Goal: Information Seeking & Learning: Understand process/instructions

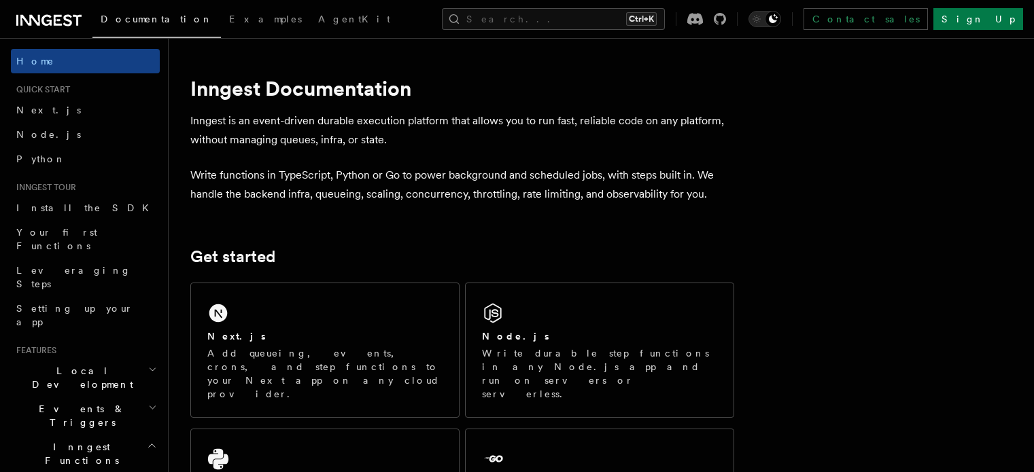
click at [411, 312] on div "Next.js Add queueing, events, crons, and step functions to your Next app on any…" at bounding box center [325, 350] width 268 height 134
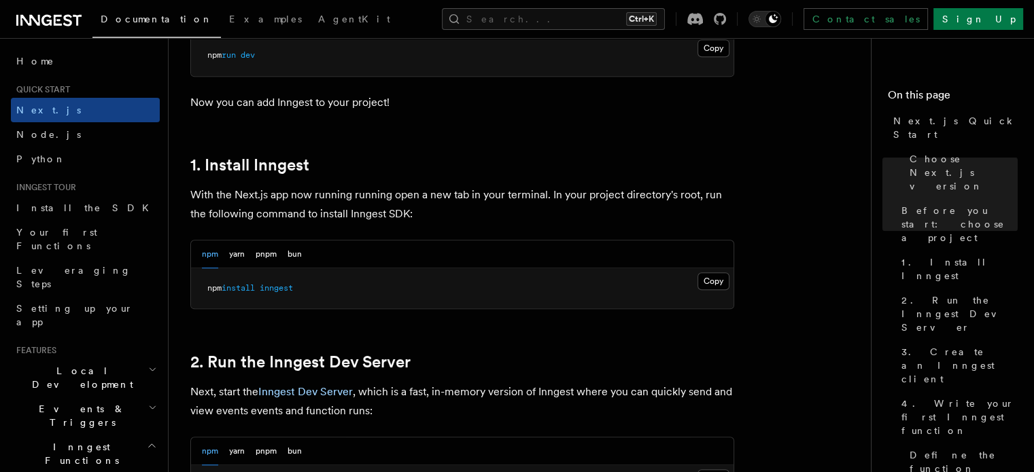
scroll to position [680, 0]
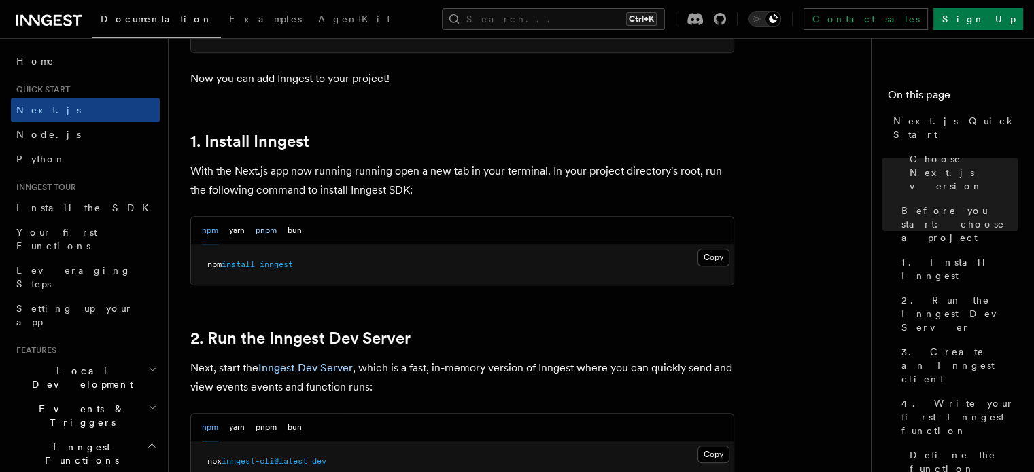
click at [273, 226] on button "pnpm" at bounding box center [266, 231] width 21 height 28
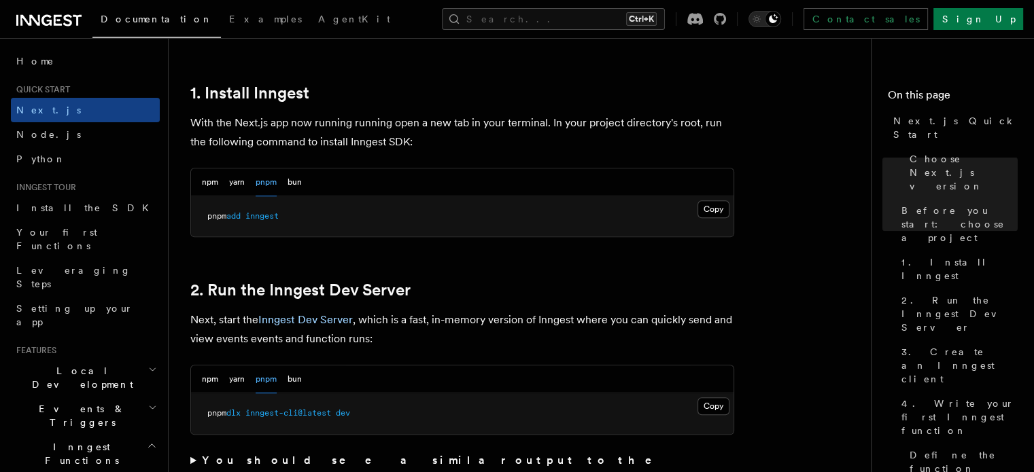
scroll to position [748, 0]
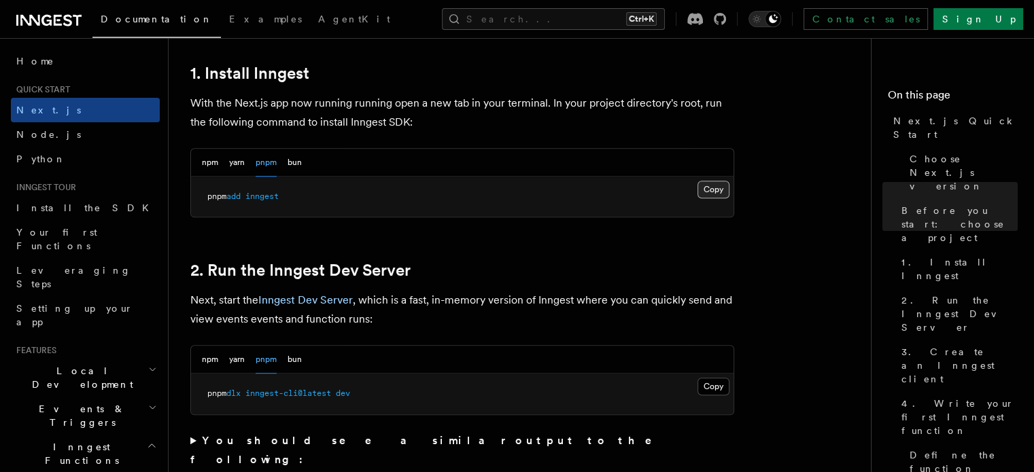
click at [718, 190] on button "Copy Copied" at bounding box center [713, 190] width 32 height 18
click at [720, 188] on button "Copy Copied" at bounding box center [713, 190] width 32 height 18
click at [710, 185] on button "Copy Copied" at bounding box center [713, 190] width 32 height 18
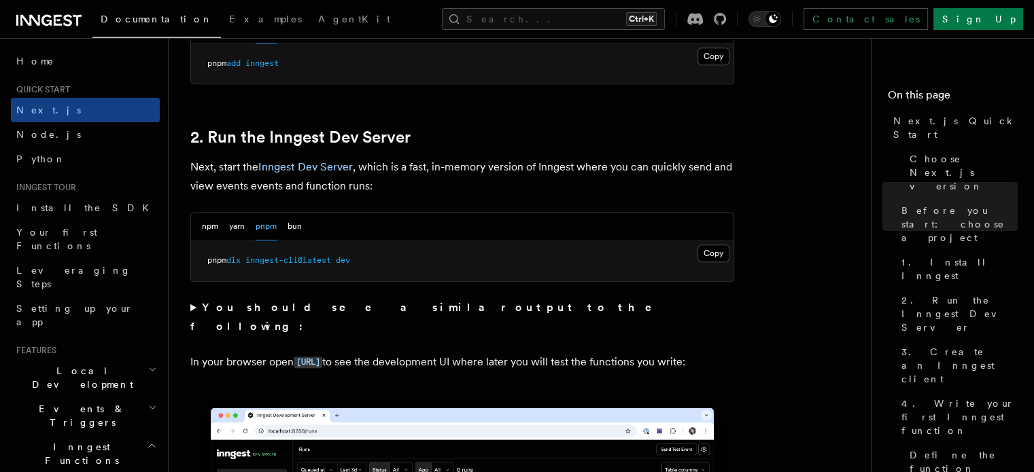
scroll to position [884, 0]
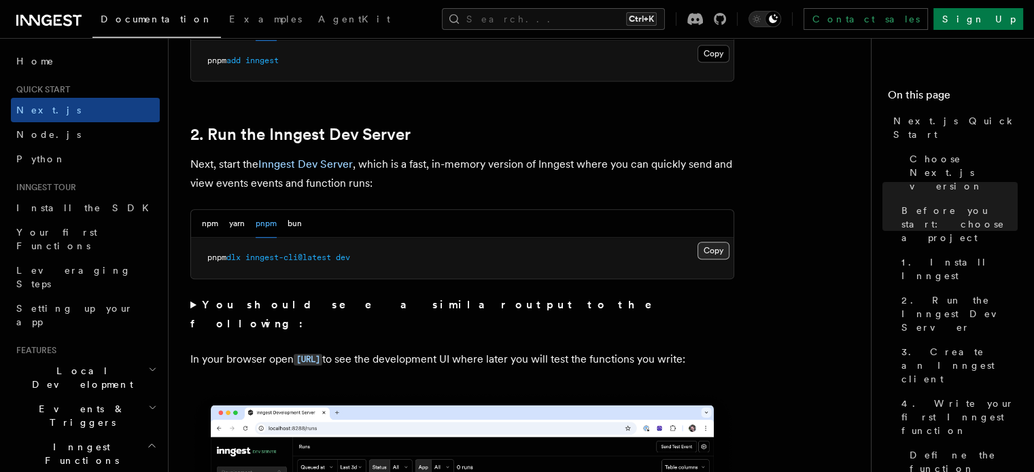
click at [718, 249] on button "Copy Copied" at bounding box center [713, 251] width 32 height 18
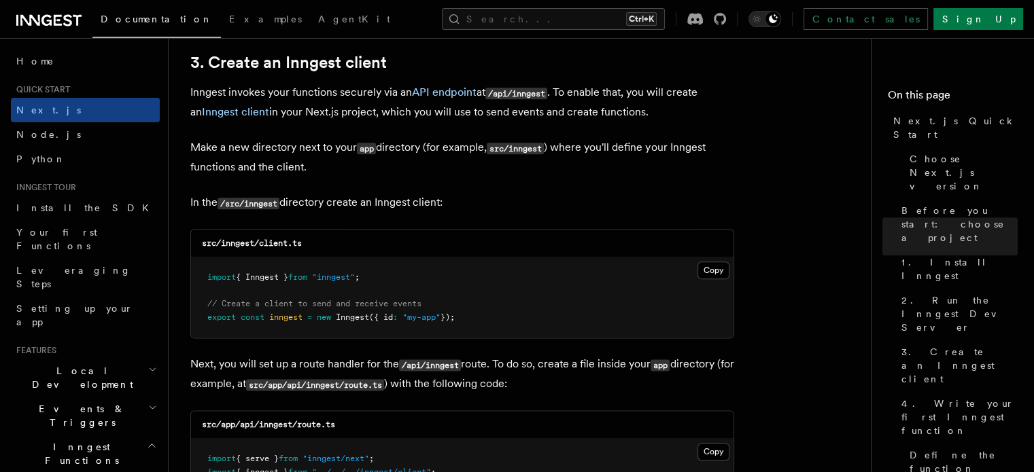
scroll to position [1631, 0]
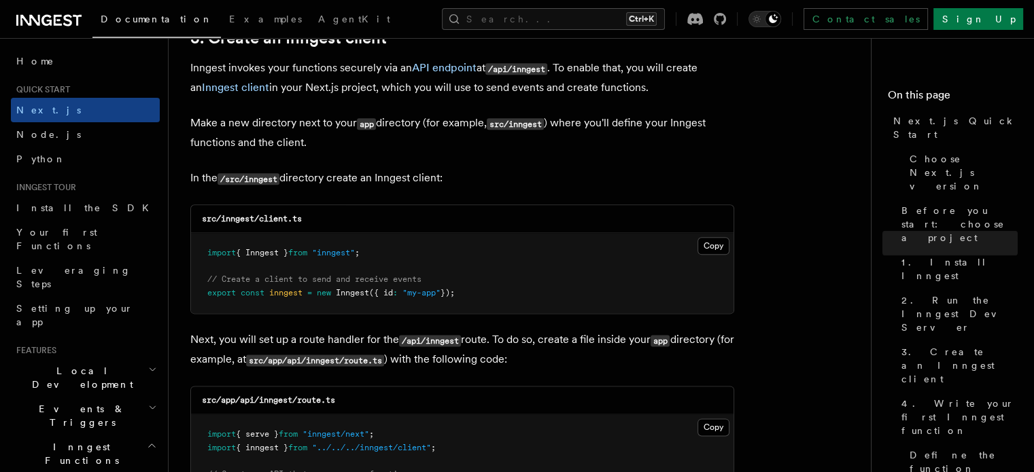
click at [305, 219] on div "src/inngest/client.ts" at bounding box center [462, 219] width 542 height 28
drag, startPoint x: 304, startPoint y: 217, endPoint x: 221, endPoint y: 220, distance: 83.0
click at [221, 220] on div "src/inngest/client.ts" at bounding box center [462, 219] width 542 height 28
copy code "inngest/client.ts"
click at [703, 244] on button "Copy Copied" at bounding box center [713, 246] width 32 height 18
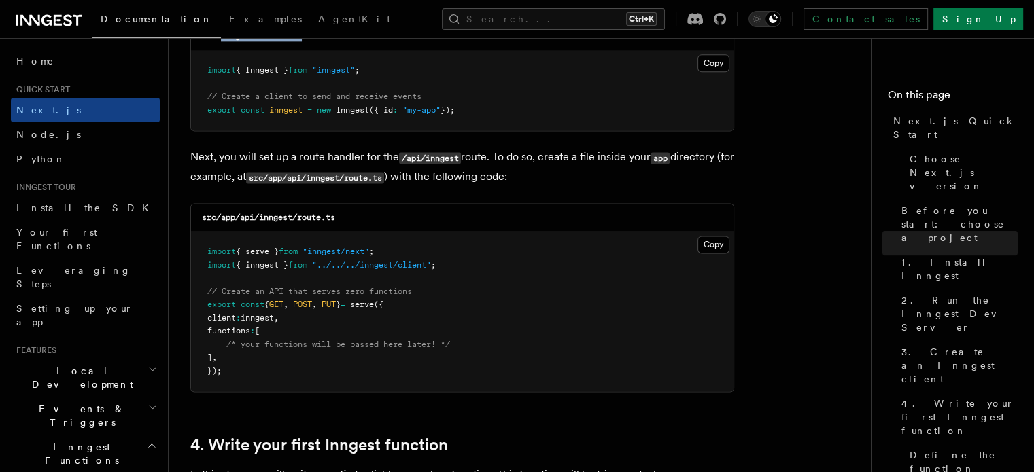
scroll to position [1835, 0]
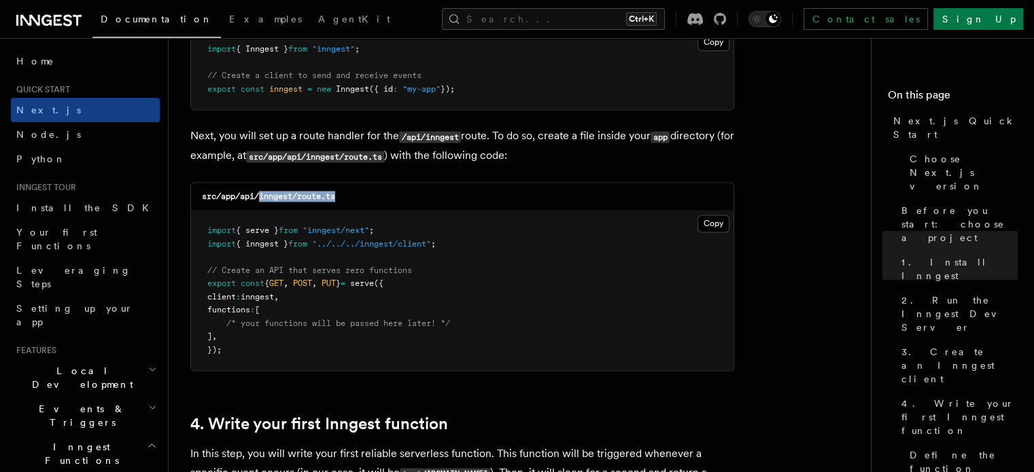
drag, startPoint x: 262, startPoint y: 199, endPoint x: 367, endPoint y: 202, distance: 105.4
click at [367, 202] on div "src/app/api/inngest/route.ts" at bounding box center [462, 197] width 542 height 28
copy code "inngest/route.ts"
click at [435, 201] on div "src/app/api/inngest/route.ts" at bounding box center [462, 197] width 542 height 28
click at [705, 225] on button "Copy Copied" at bounding box center [713, 224] width 32 height 18
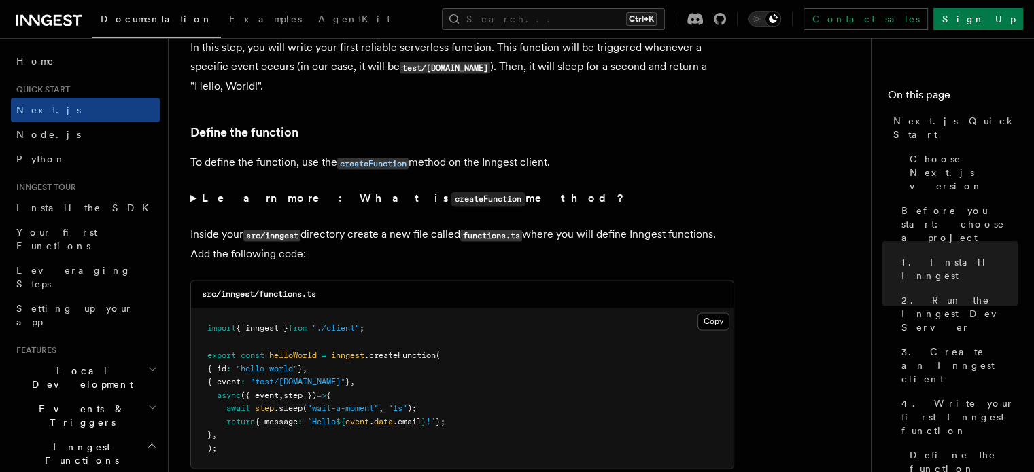
scroll to position [2311, 0]
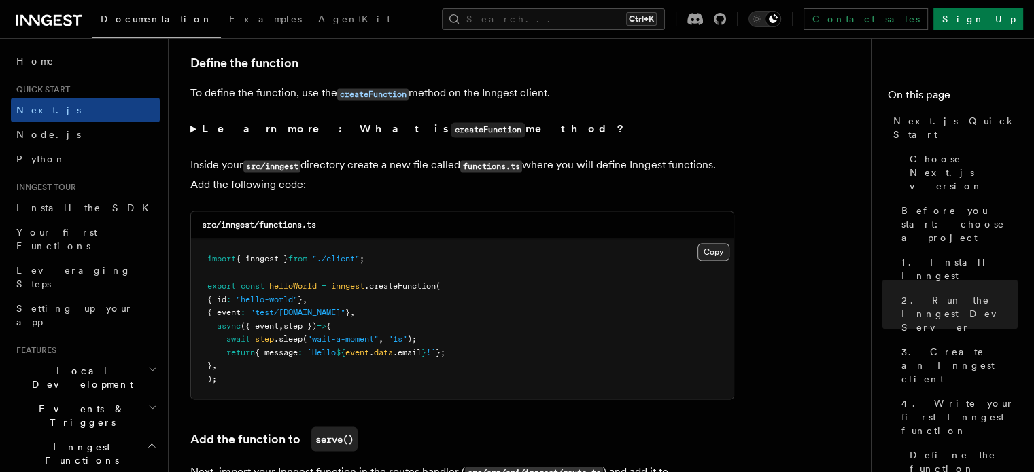
click at [716, 257] on button "Copy Copied" at bounding box center [713, 252] width 32 height 18
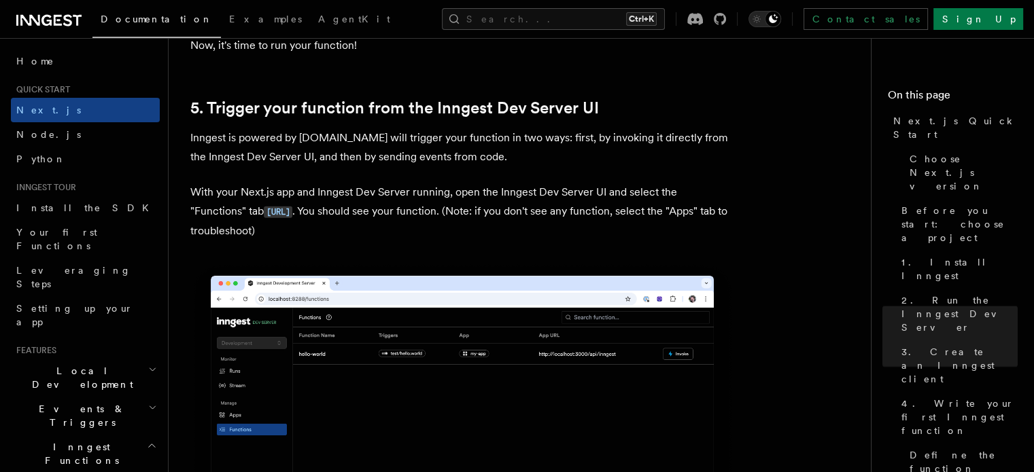
scroll to position [3195, 0]
